Goal: Task Accomplishment & Management: Manage account settings

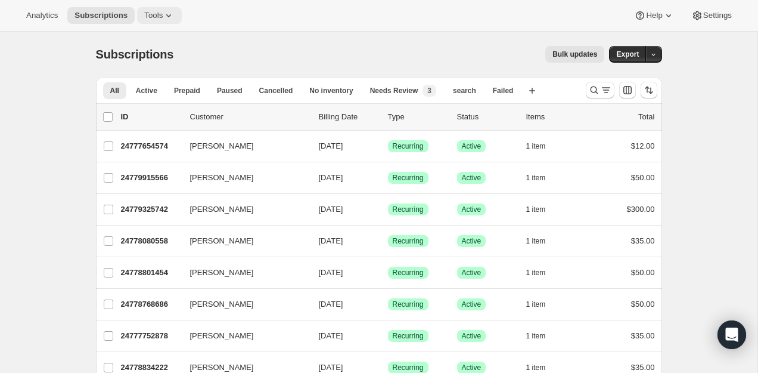
click at [157, 13] on span "Tools" at bounding box center [153, 16] width 18 height 10
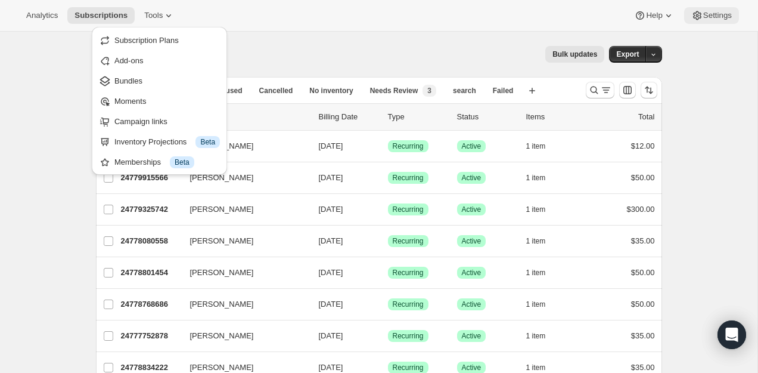
click at [724, 23] on button "Settings" at bounding box center [712, 15] width 55 height 17
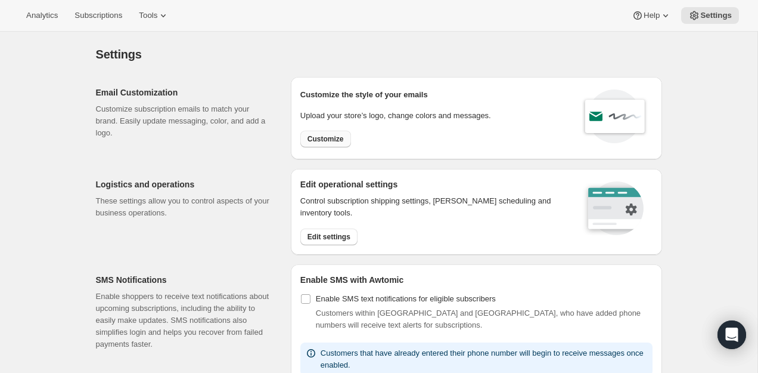
click at [336, 134] on button "Customize" at bounding box center [326, 139] width 51 height 17
select select "subscriptionMessage"
select select "5"
select select "15"
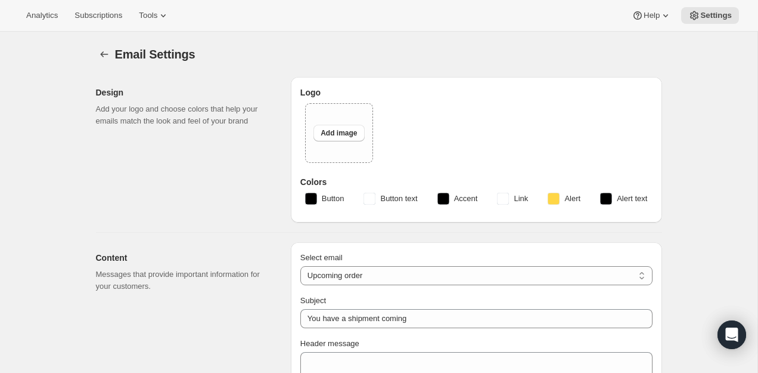
type input "Your recurring donation will be charged soon"
type input "Pastor [PERSON_NAME]'s Daily Hope"
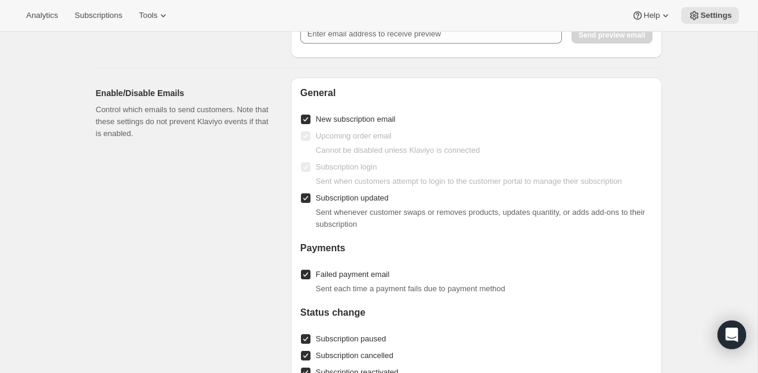
scroll to position [1086, 0]
click at [333, 135] on span "Upcoming order email" at bounding box center [354, 134] width 76 height 9
click at [309, 120] on input "New subscription email" at bounding box center [306, 118] width 10 height 10
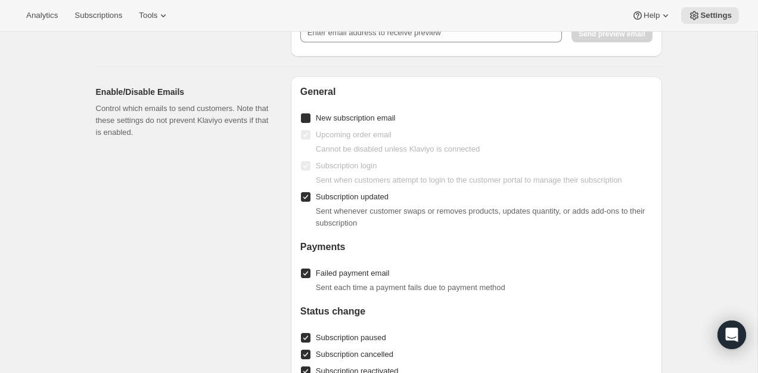
checkbox input "true"
click at [314, 133] on label "Upcoming order email" at bounding box center [346, 134] width 91 height 17
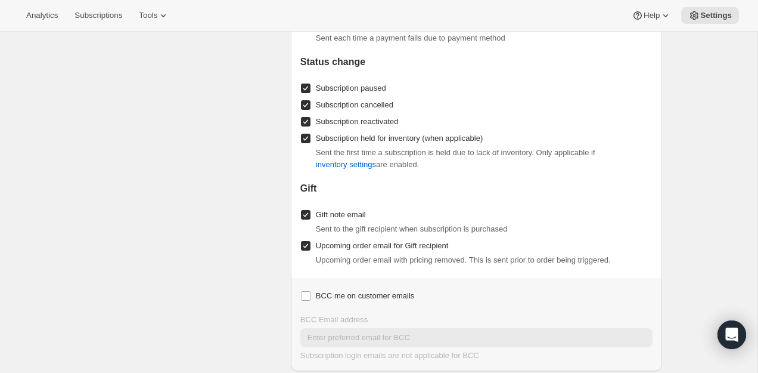
scroll to position [1368, 0]
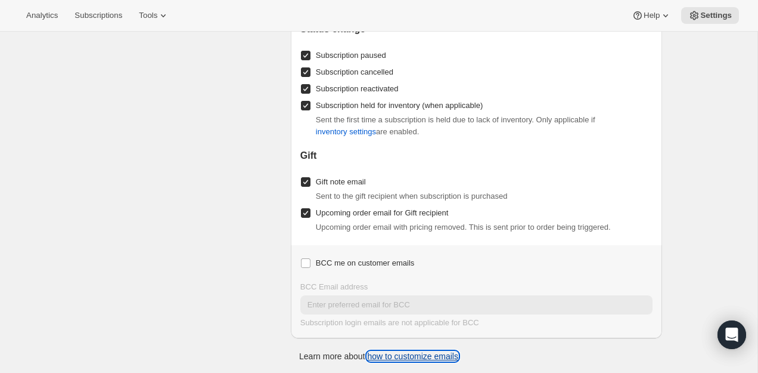
click at [421, 351] on link "how to customize emails" at bounding box center [412, 356] width 91 height 10
click at [717, 17] on span "Settings" at bounding box center [717, 16] width 32 height 10
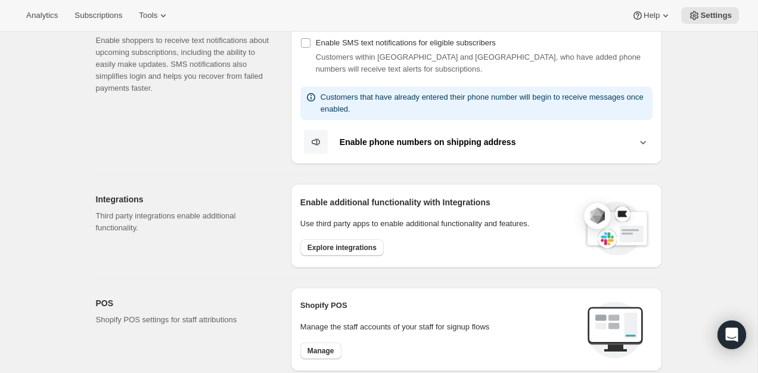
scroll to position [216, 0]
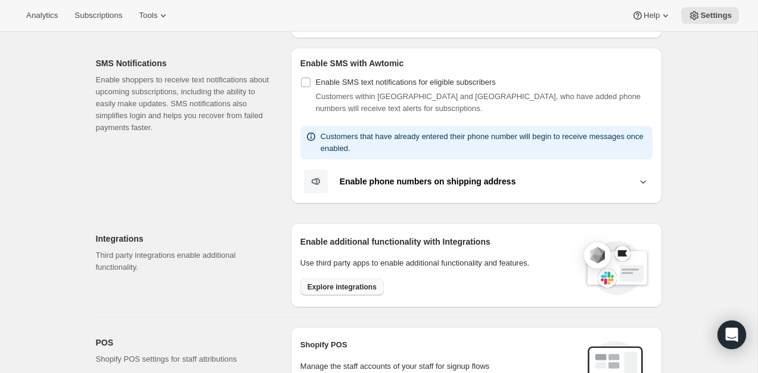
click at [337, 283] on span "Explore integrations" at bounding box center [342, 287] width 69 height 10
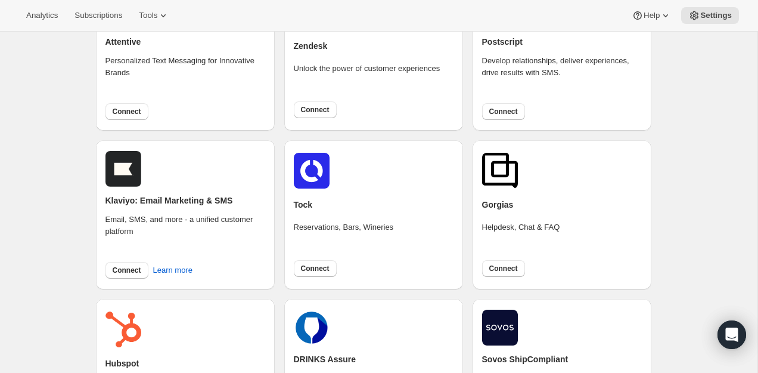
scroll to position [144, 0]
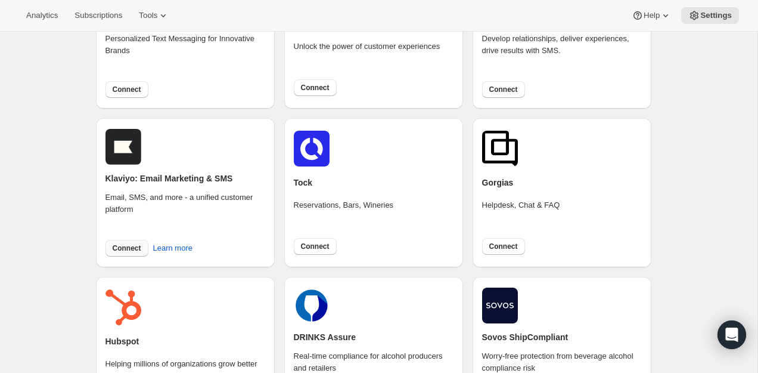
click at [135, 240] on button "Connect" at bounding box center [127, 248] width 43 height 17
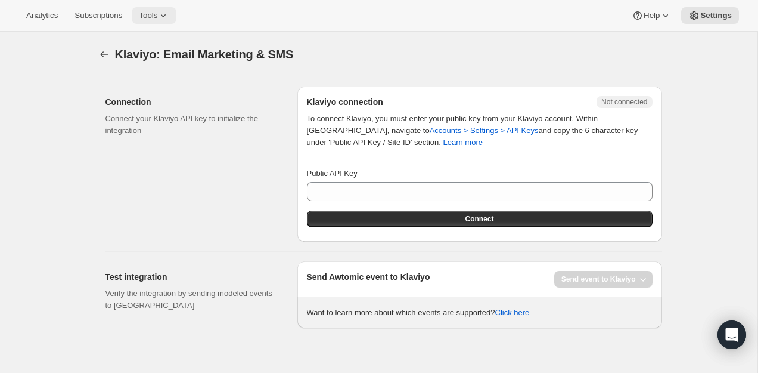
click at [147, 18] on span "Tools" at bounding box center [148, 16] width 18 height 10
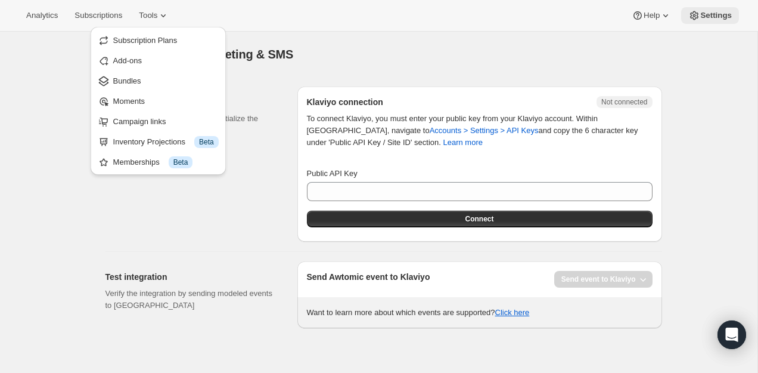
click at [710, 18] on span "Settings" at bounding box center [717, 16] width 32 height 10
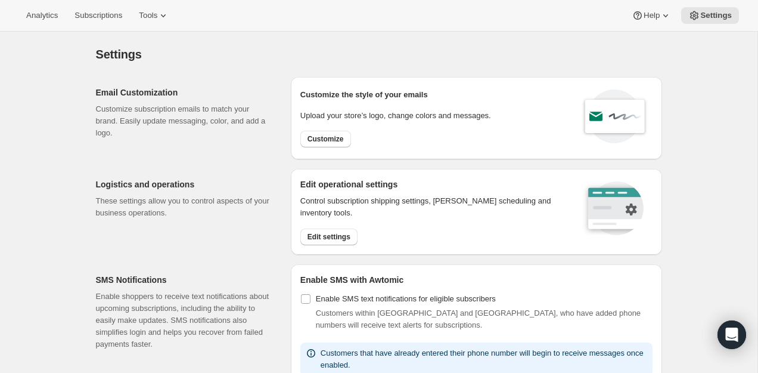
click at [352, 148] on div "Customize the style of your emails Upload your store’s logo, change colors and …" at bounding box center [396, 117] width 191 height 63
click at [332, 145] on button "Customize" at bounding box center [326, 139] width 51 height 17
select select "subscriptionMessage"
select select "5"
select select "15"
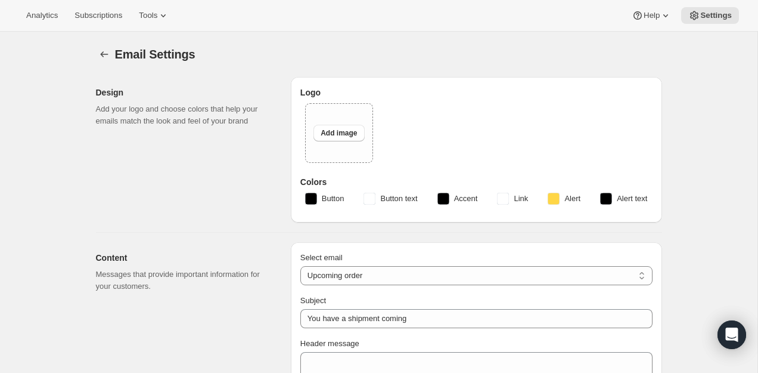
type input "Your recurring donation will be charged soon"
type input "Pastor [PERSON_NAME]'s Daily Hope"
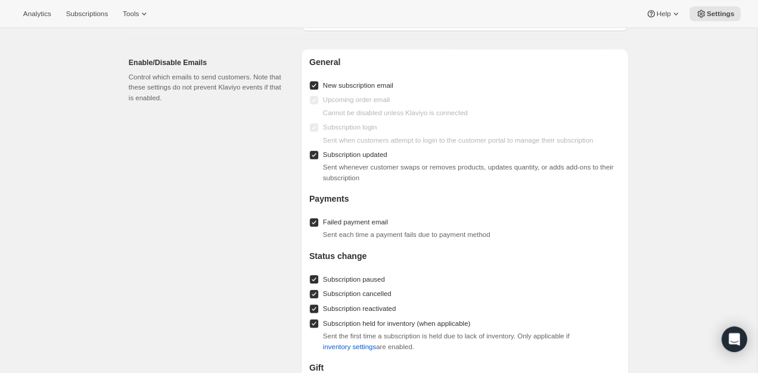
scroll to position [1108, 0]
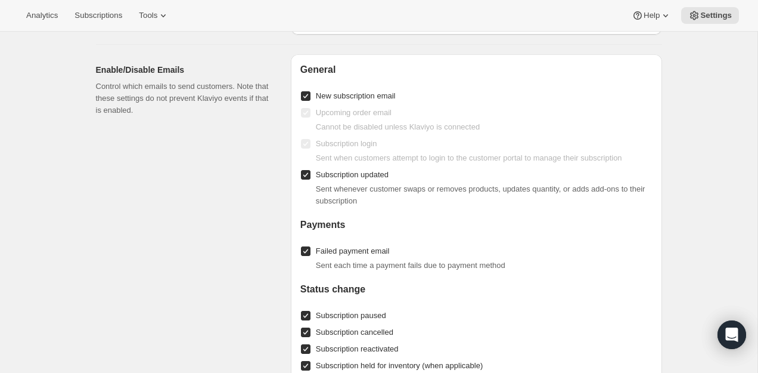
click at [163, 222] on div "Enable/Disable Emails Control which emails to send customers. Note that these s…" at bounding box center [188, 326] width 185 height 544
